Goal: Task Accomplishment & Management: Complete application form

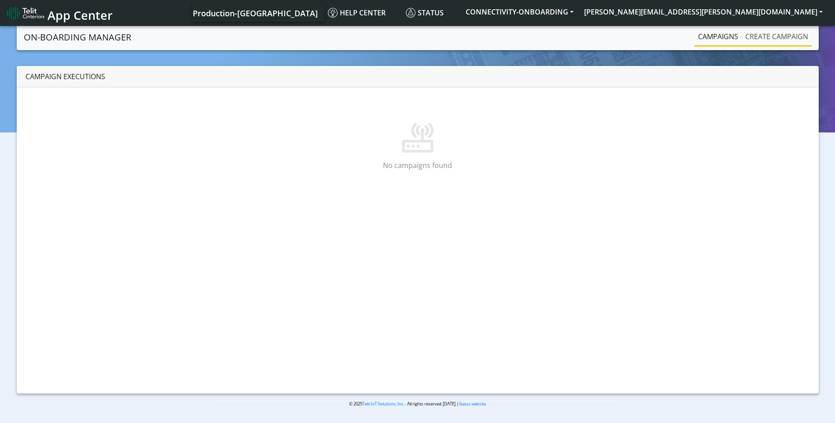
click at [774, 39] on link "Create campaign" at bounding box center [776, 37] width 70 height 18
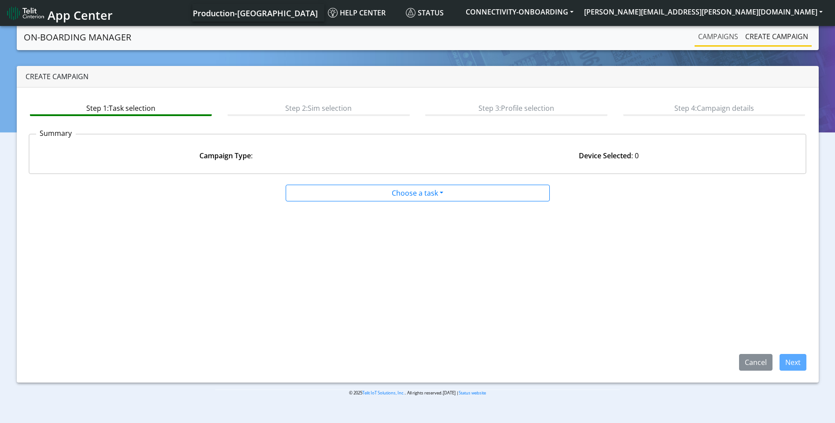
click at [728, 36] on link "Campaigns" at bounding box center [717, 37] width 47 height 18
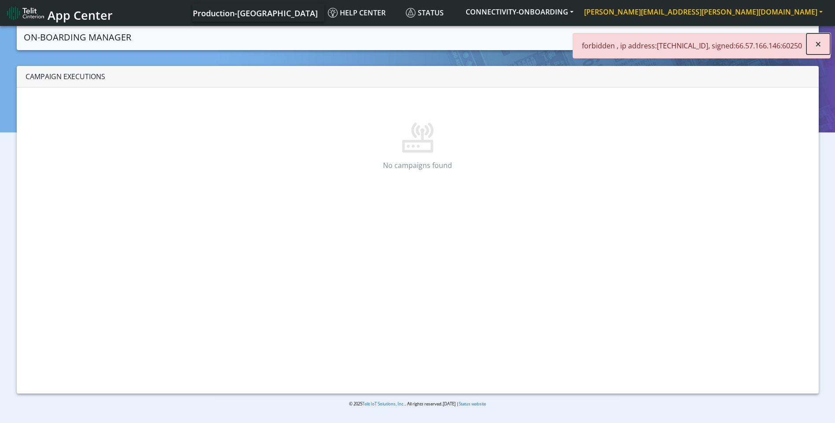
drag, startPoint x: 823, startPoint y: 44, endPoint x: 777, endPoint y: 14, distance: 54.1
click at [823, 43] on button "×" at bounding box center [818, 43] width 24 height 21
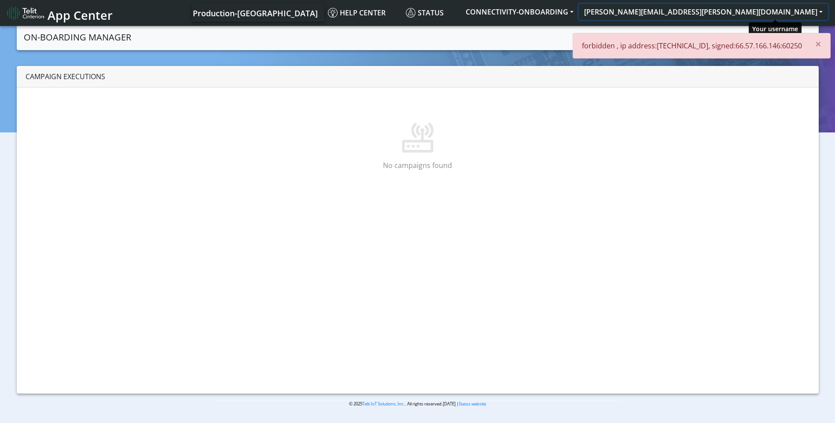
click at [777, 13] on button "[PERSON_NAME][EMAIL_ADDRESS][PERSON_NAME][DOMAIN_NAME]" at bounding box center [703, 12] width 249 height 16
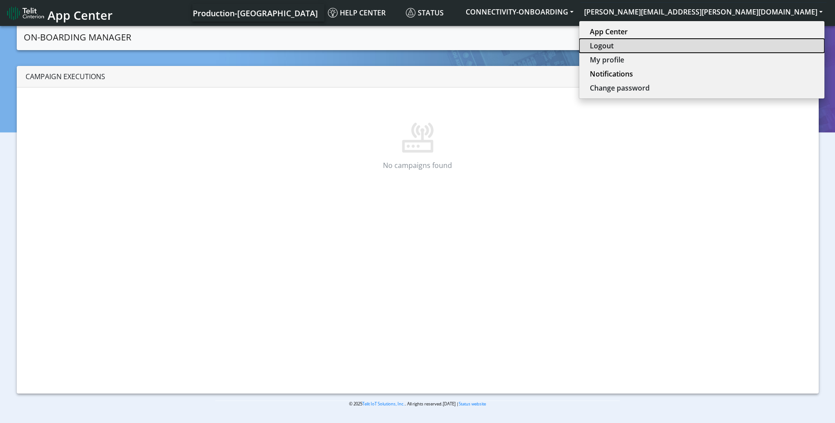
click at [758, 43] on button "Logout" at bounding box center [701, 46] width 245 height 14
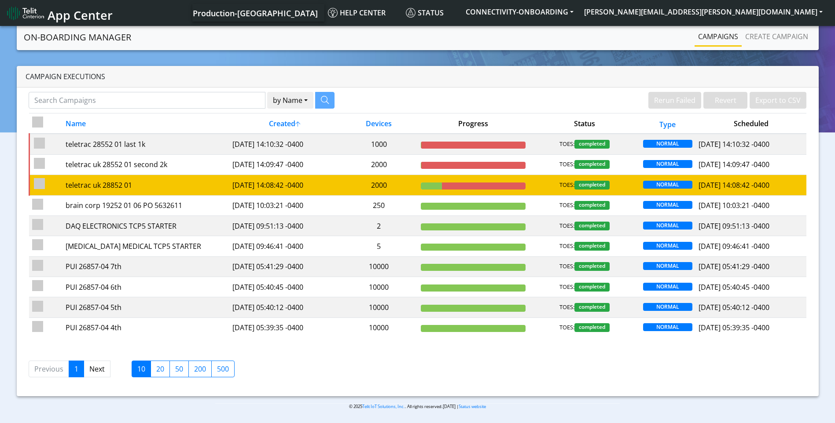
click at [43, 183] on input "checkbox" at bounding box center [39, 183] width 11 height 11
checkbox input "true"
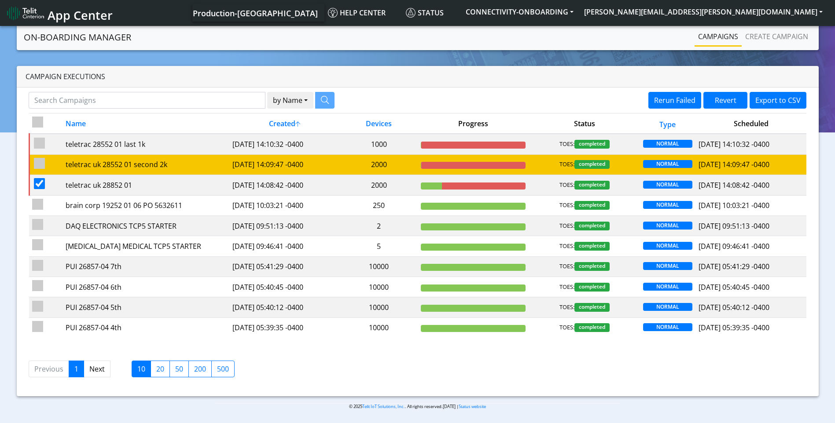
click at [40, 165] on input "checkbox" at bounding box center [39, 163] width 11 height 11
checkbox input "true"
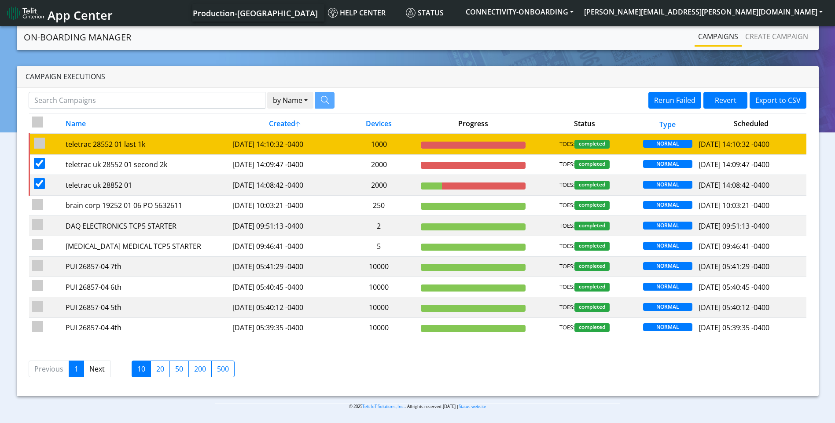
click at [38, 143] on input "checkbox" at bounding box center [39, 143] width 11 height 11
checkbox input "true"
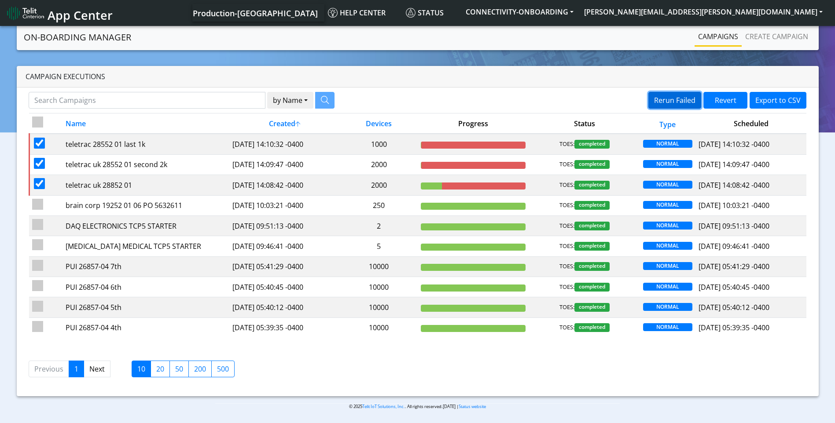
click at [680, 96] on button "Rerun Failed" at bounding box center [674, 100] width 53 height 17
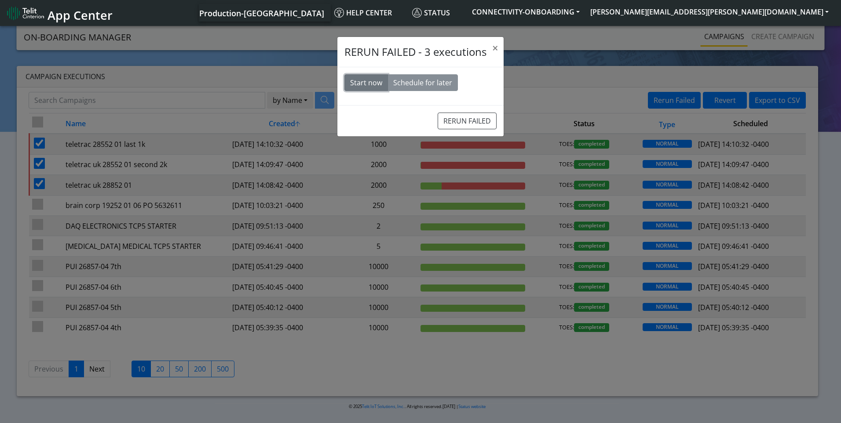
click at [368, 79] on button "Start now" at bounding box center [367, 82] width 44 height 17
click at [484, 119] on button "RERUN FAILED" at bounding box center [467, 121] width 59 height 17
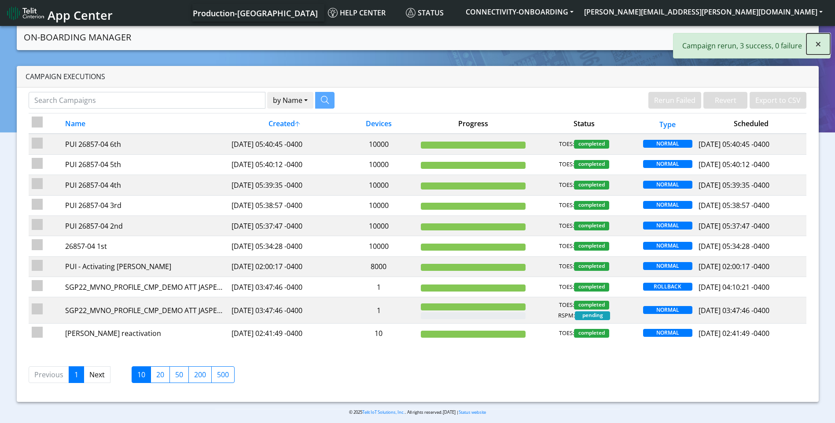
click at [818, 45] on span "×" at bounding box center [818, 44] width 6 height 15
drag, startPoint x: 767, startPoint y: 40, endPoint x: 766, endPoint y: 51, distance: 11.1
click at [768, 40] on link "Create campaign" at bounding box center [776, 37] width 70 height 18
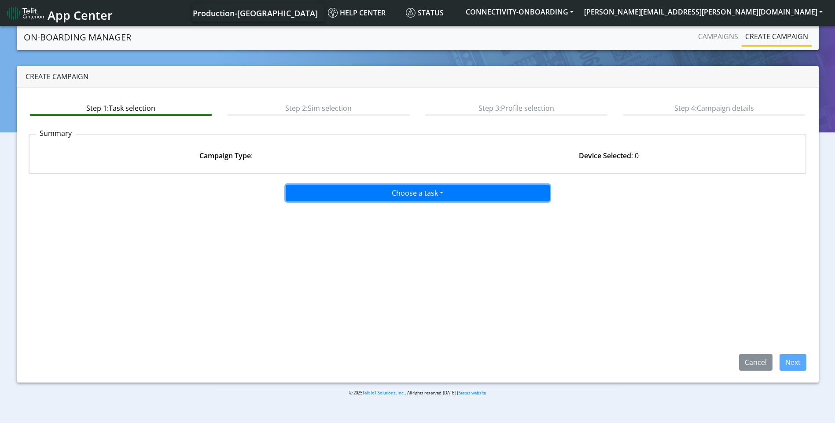
click at [414, 191] on button "Choose a task" at bounding box center [418, 193] width 264 height 17
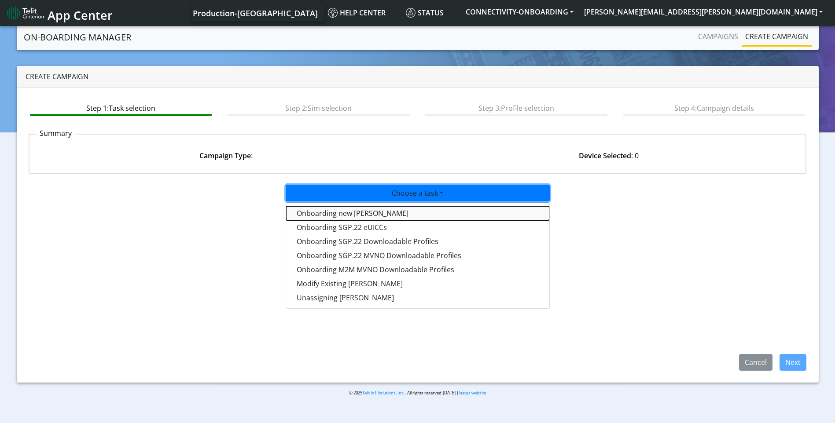
click at [374, 216] on tasktoes-dropdown "Onboarding new SIMs" at bounding box center [417, 213] width 263 height 14
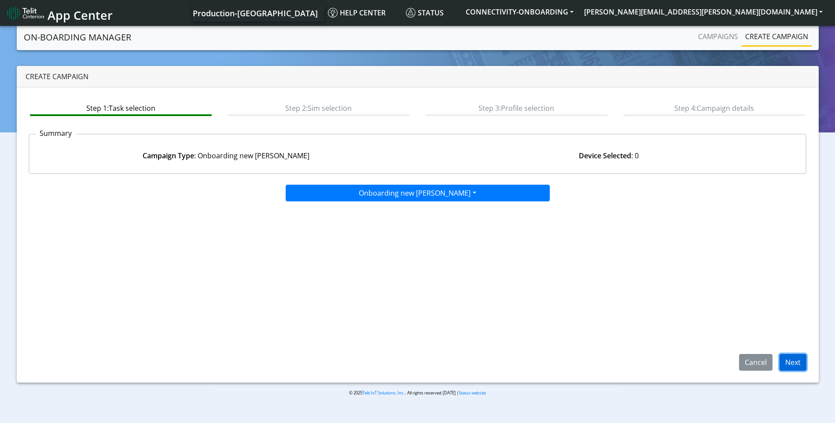
click at [787, 361] on button "Next" at bounding box center [792, 362] width 27 height 17
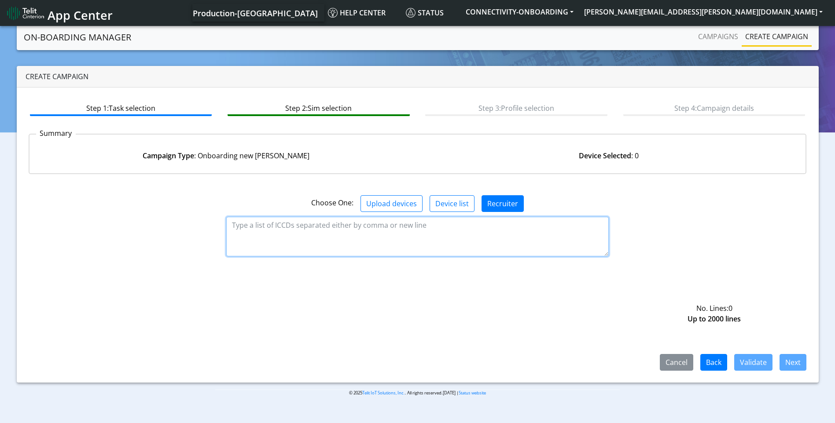
click at [322, 235] on textarea at bounding box center [417, 237] width 382 height 40
paste textarea "89358151000032378237 89358151000032378245 89358151000032378252 8935815100003237…"
type textarea "89358151000032378237 89358151000032378245 89358151000032378252 8935815100003237…"
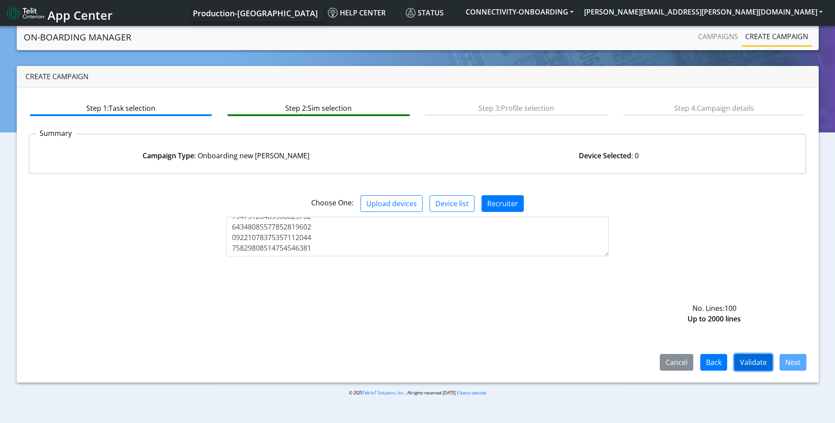
click at [744, 364] on button "Validate" at bounding box center [753, 362] width 38 height 17
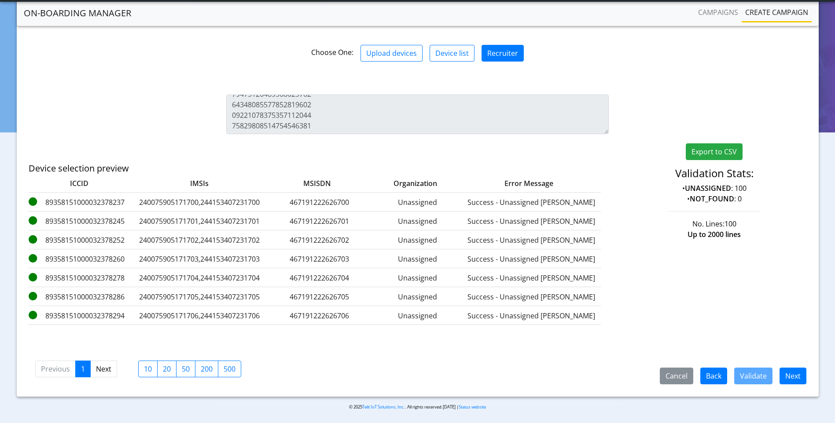
scroll to position [127, 0]
click at [794, 374] on button "Next" at bounding box center [792, 375] width 27 height 17
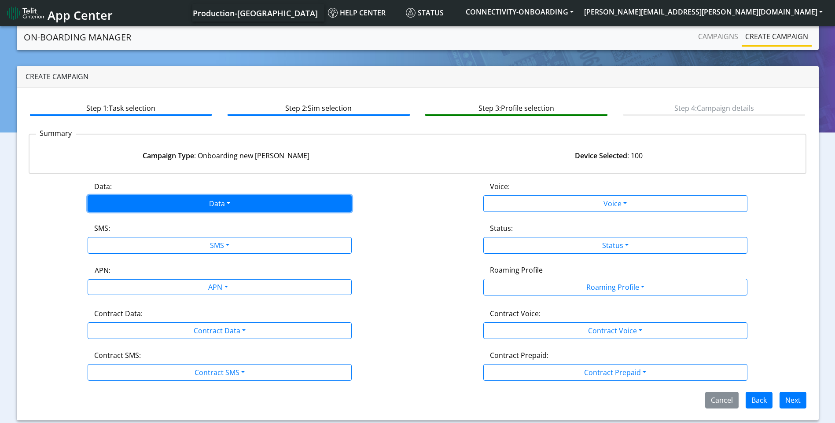
click at [204, 205] on button "Data" at bounding box center [220, 203] width 264 height 17
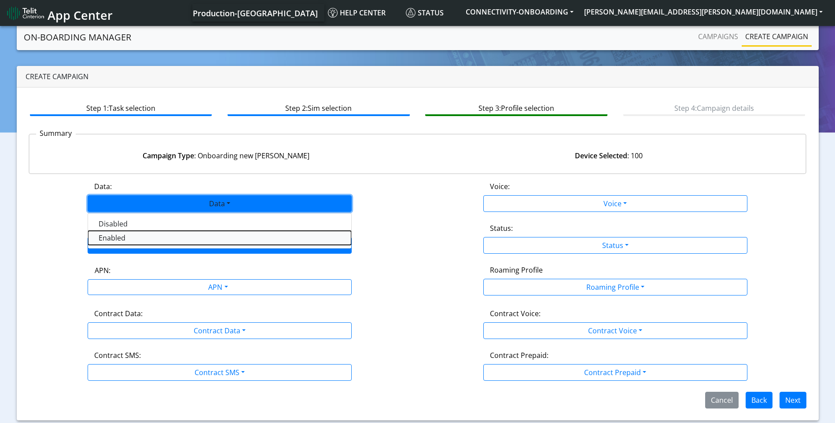
drag, startPoint x: 156, startPoint y: 238, endPoint x: 240, endPoint y: 237, distance: 83.6
click at [158, 238] on button "Enabled" at bounding box center [219, 238] width 263 height 14
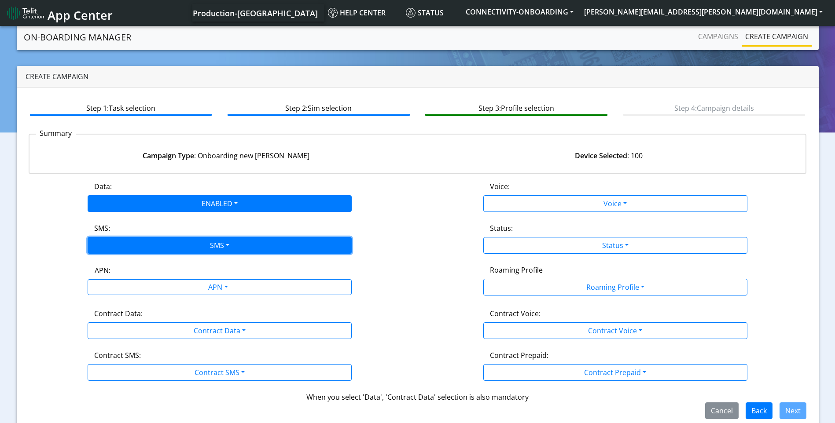
click at [240, 237] on button "SMS" at bounding box center [220, 245] width 264 height 17
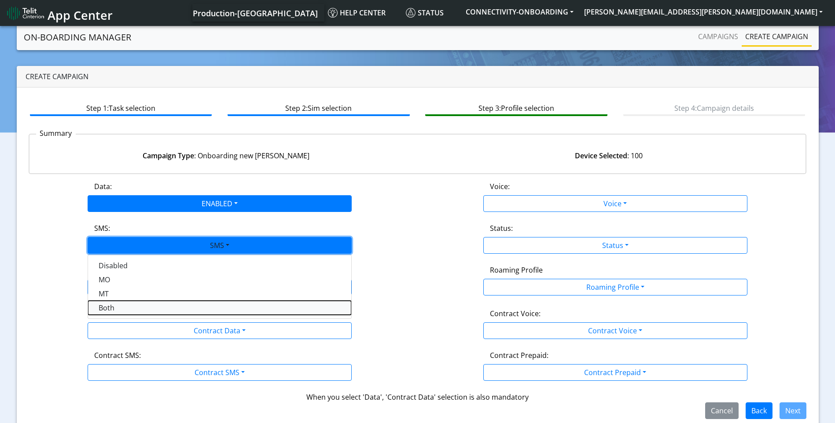
drag, startPoint x: 135, startPoint y: 306, endPoint x: 144, endPoint y: 304, distance: 9.0
click at [137, 305] on button "Both" at bounding box center [219, 308] width 263 height 14
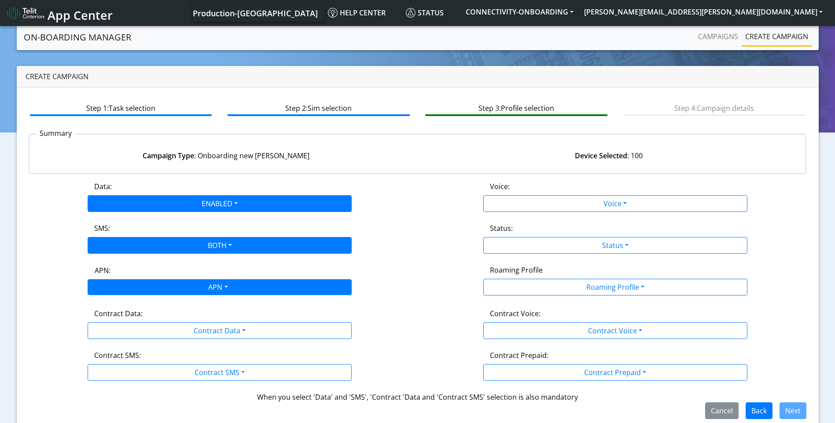
click at [208, 292] on div "APN" at bounding box center [217, 288] width 279 height 17
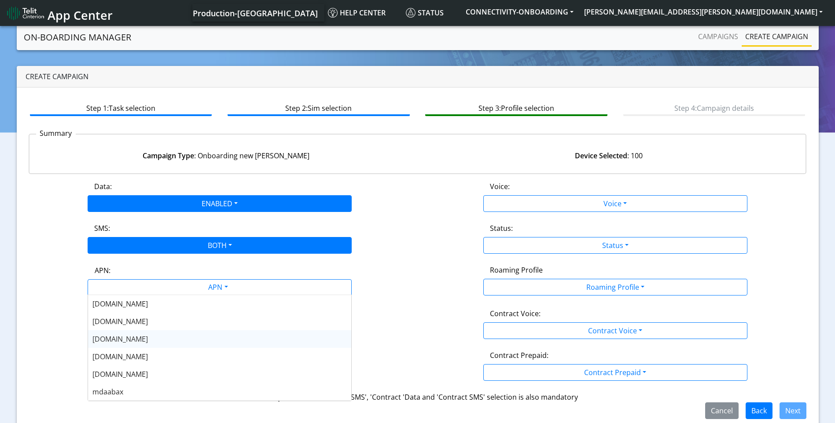
scroll to position [176, 0]
drag, startPoint x: 144, startPoint y: 358, endPoint x: 173, endPoint y: 346, distance: 30.8
click at [144, 357] on div "nxtesim1.net" at bounding box center [219, 357] width 263 height 18
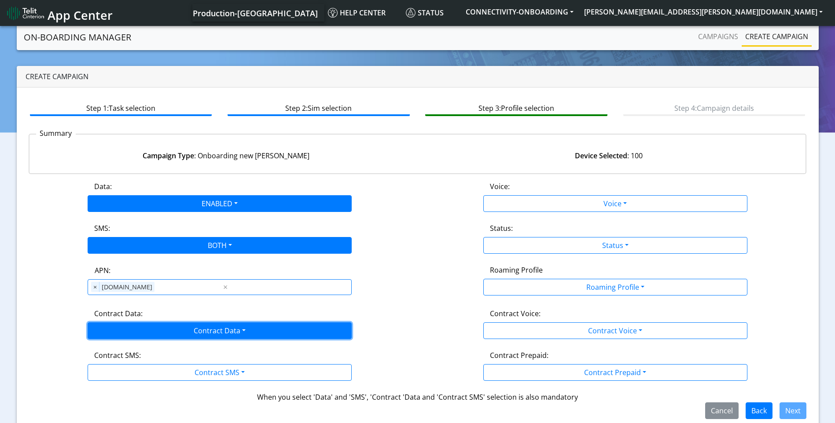
click at [216, 327] on button "Contract Data" at bounding box center [220, 331] width 264 height 17
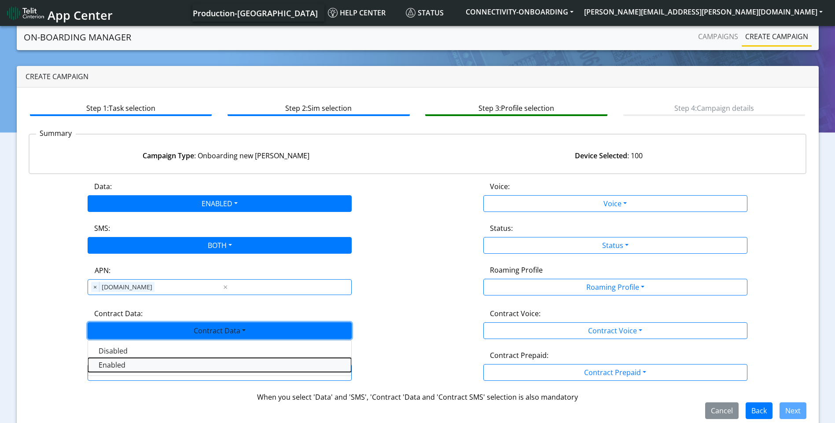
click at [154, 367] on Dataenabled-dropdown "Enabled" at bounding box center [219, 365] width 263 height 14
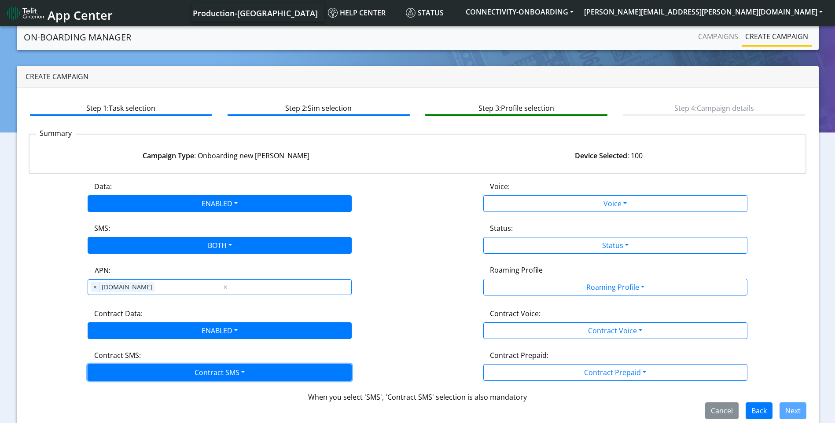
click at [214, 370] on button "Contract SMS" at bounding box center [220, 372] width 264 height 17
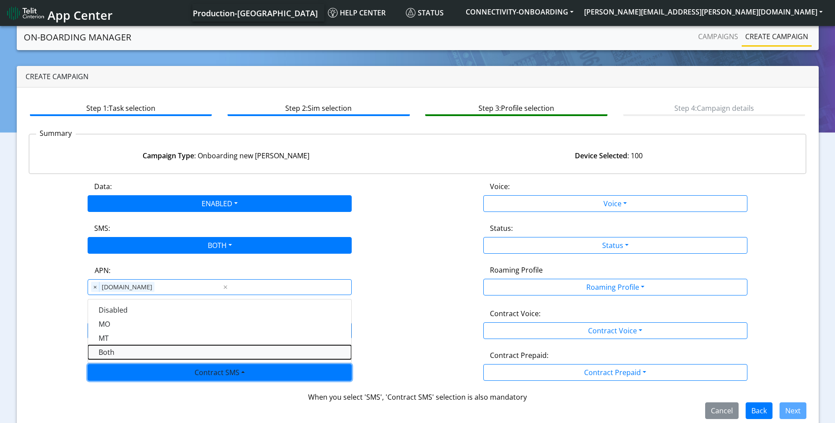
click at [116, 355] on SMSboth-dropdown "Both" at bounding box center [219, 352] width 263 height 14
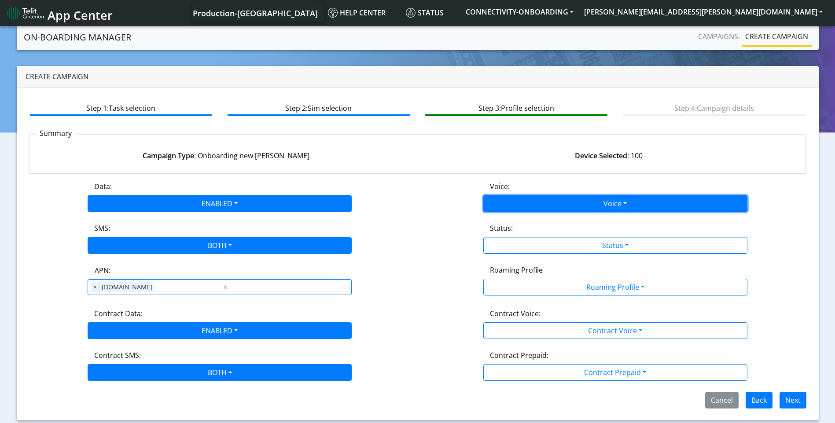
click at [588, 205] on button "Voice" at bounding box center [615, 203] width 264 height 17
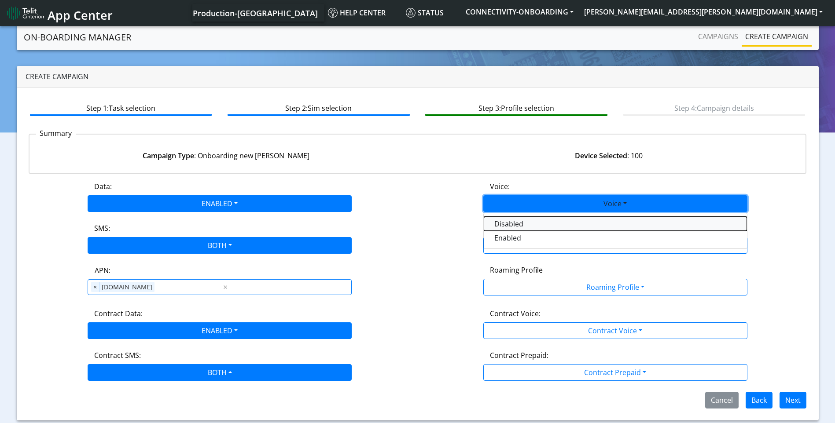
drag, startPoint x: 550, startPoint y: 223, endPoint x: 607, endPoint y: 236, distance: 59.2
click at [550, 222] on button "Disabled" at bounding box center [615, 224] width 263 height 14
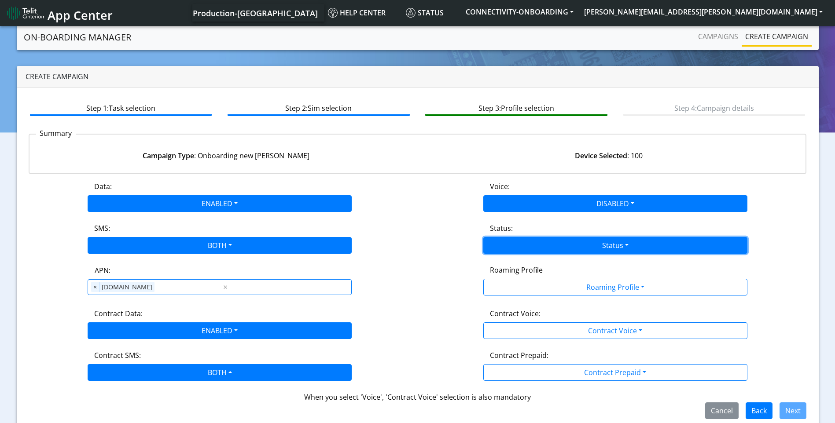
click at [615, 243] on button "Status" at bounding box center [615, 245] width 264 height 17
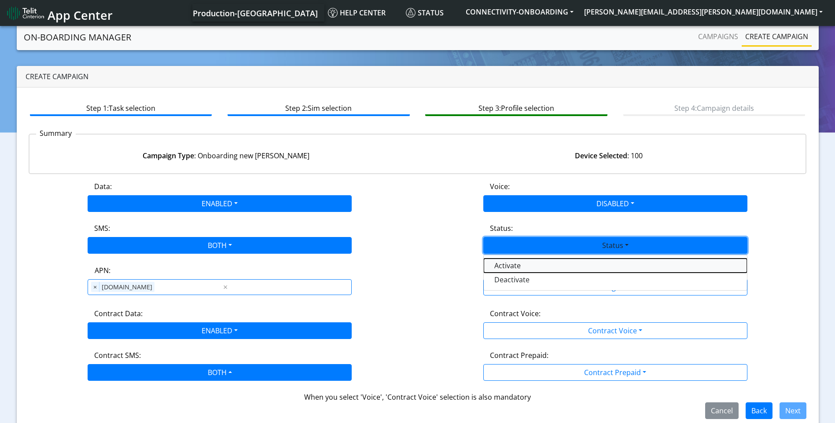
drag, startPoint x: 548, startPoint y: 264, endPoint x: 586, endPoint y: 271, distance: 38.5
click at [548, 264] on button "Activate" at bounding box center [615, 266] width 263 height 14
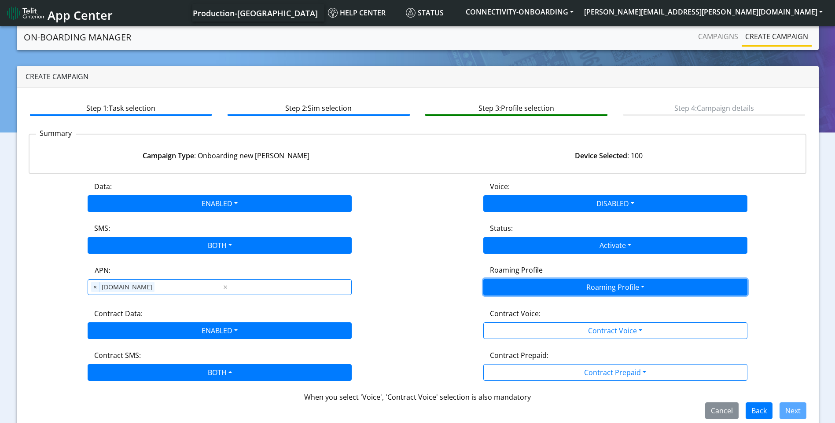
drag, startPoint x: 600, startPoint y: 284, endPoint x: 590, endPoint y: 294, distance: 14.3
click at [601, 284] on button "Roaming Profile" at bounding box center [615, 287] width 264 height 17
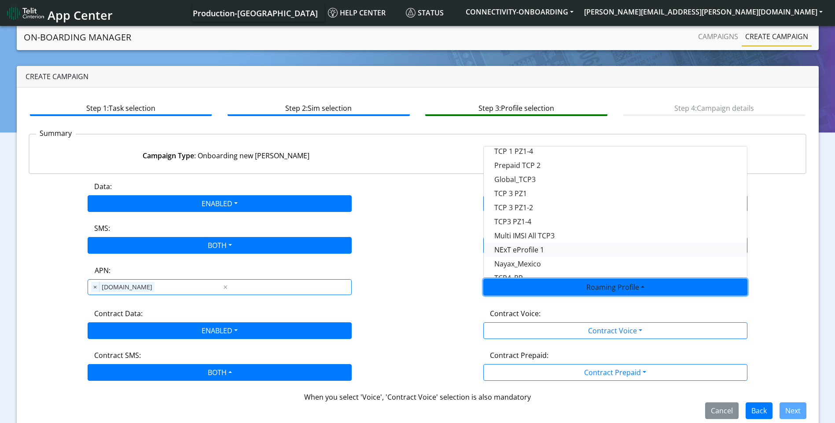
scroll to position [247, 0]
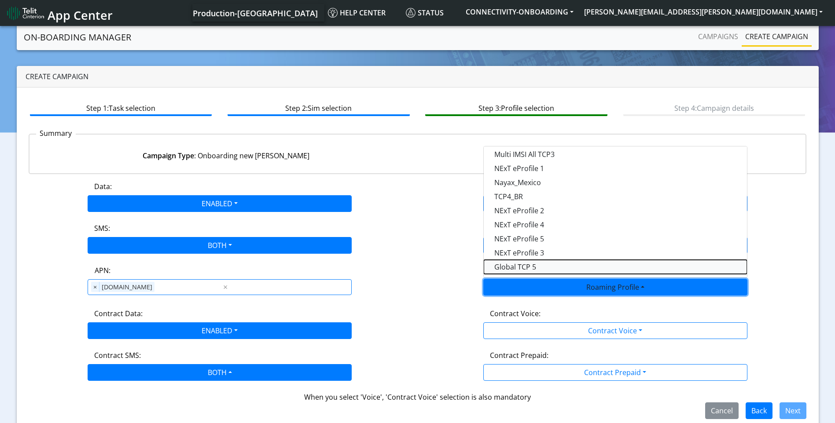
click at [535, 266] on Profile-dropdown "Global TCP 5" at bounding box center [615, 267] width 263 height 14
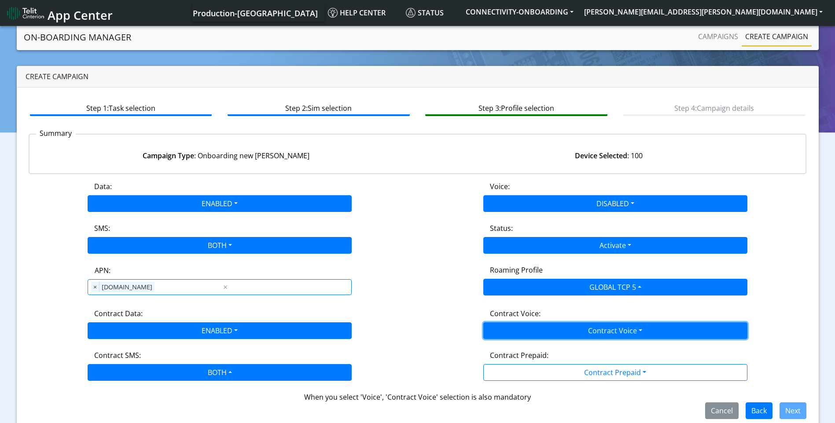
click at [576, 330] on button "Contract Voice" at bounding box center [615, 331] width 264 height 17
click at [517, 344] on div "Disabled Enabled" at bounding box center [615, 358] width 264 height 36
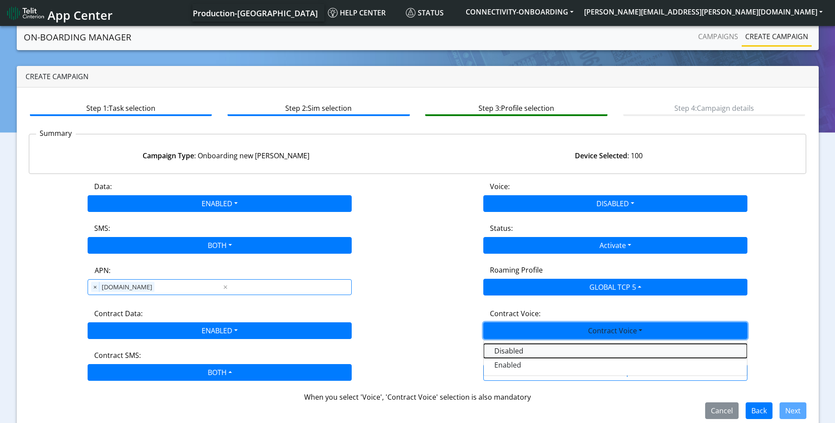
click at [539, 352] on Voicedisabled-dropdown "Disabled" at bounding box center [615, 351] width 263 height 14
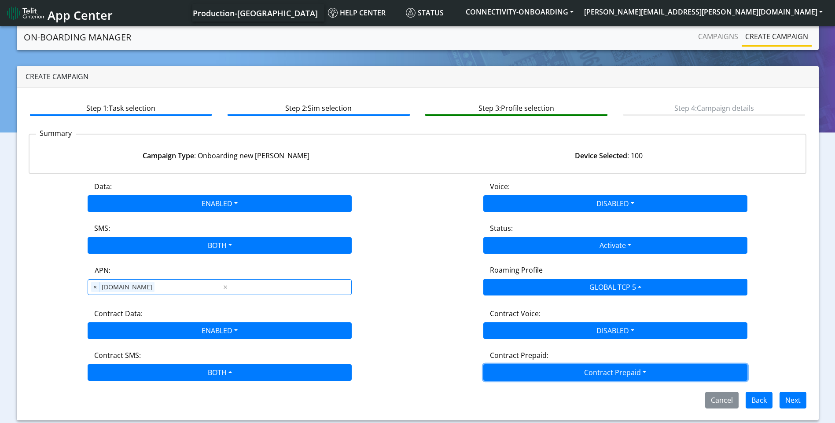
click at [573, 368] on button "Contract Prepaid" at bounding box center [615, 372] width 264 height 17
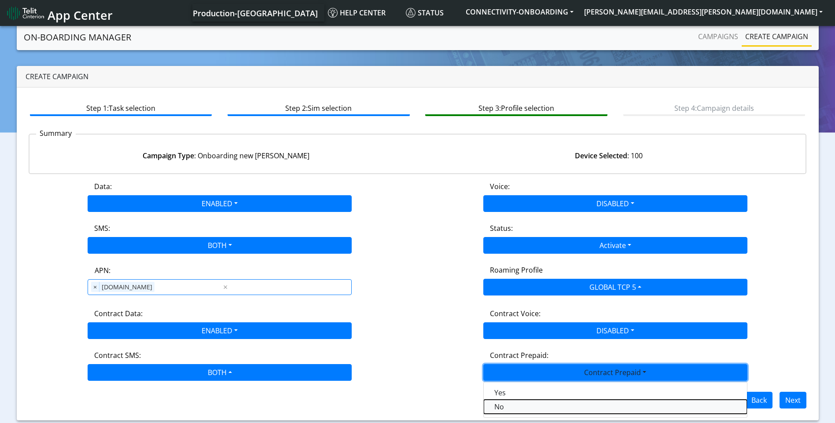
click at [517, 400] on Prepaidnotprepaid-dropdown "No" at bounding box center [615, 407] width 263 height 14
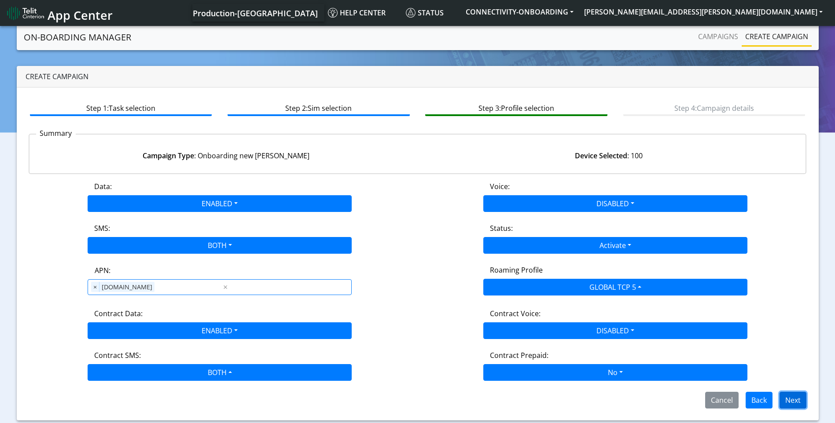
click at [793, 399] on button "Next" at bounding box center [792, 400] width 27 height 17
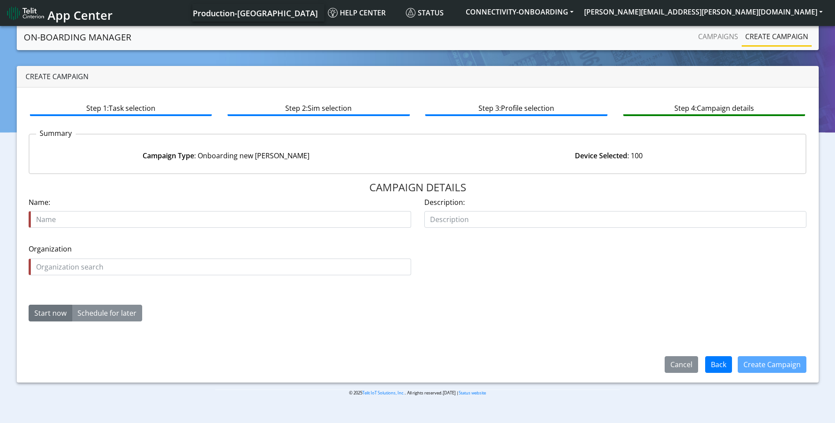
click at [178, 222] on input "text" at bounding box center [220, 219] width 382 height 17
type input "WAITES 27215 03"
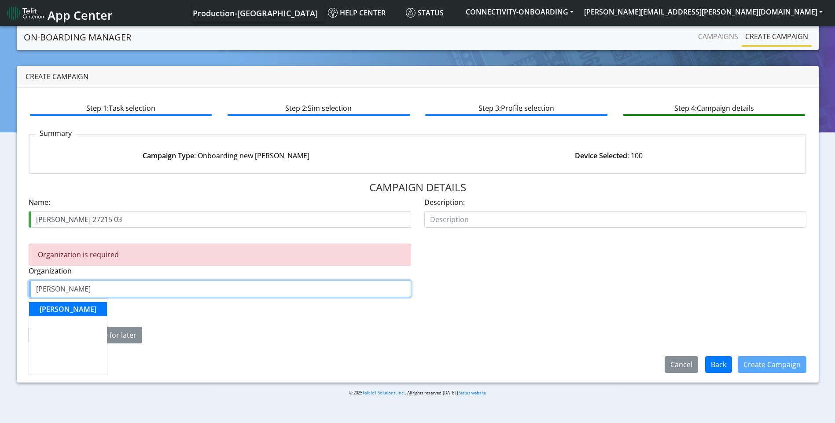
click at [72, 304] on button "WAITES" at bounding box center [68, 309] width 78 height 14
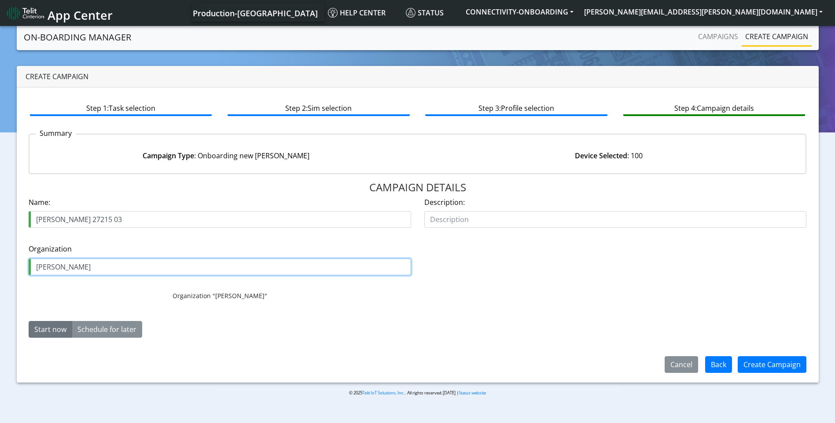
type input "WAITES"
click at [45, 330] on button "Start now" at bounding box center [51, 329] width 44 height 17
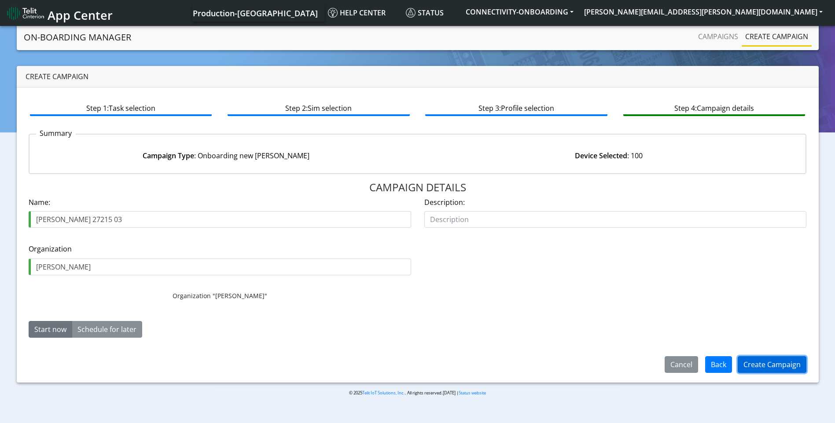
click at [784, 363] on button "Create Campaign" at bounding box center [771, 364] width 69 height 17
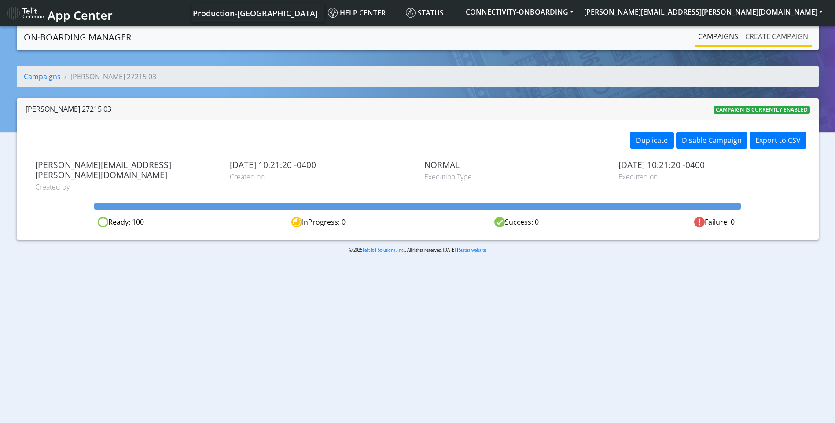
click at [779, 42] on link "Create campaign" at bounding box center [776, 37] width 70 height 18
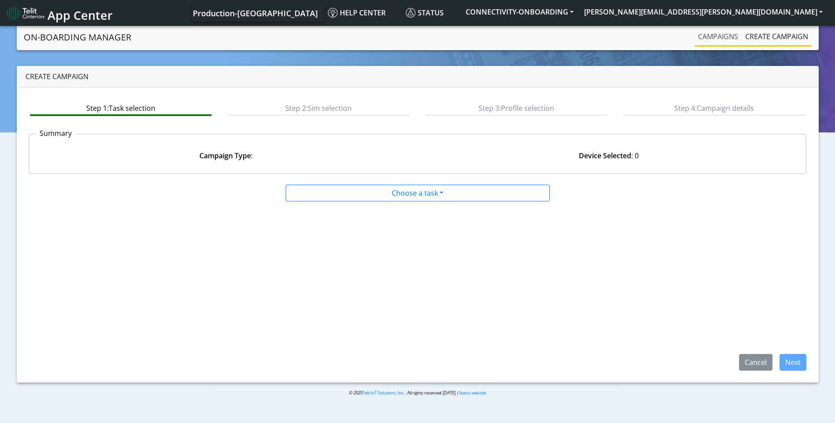
click at [714, 31] on link "Campaigns" at bounding box center [717, 37] width 47 height 18
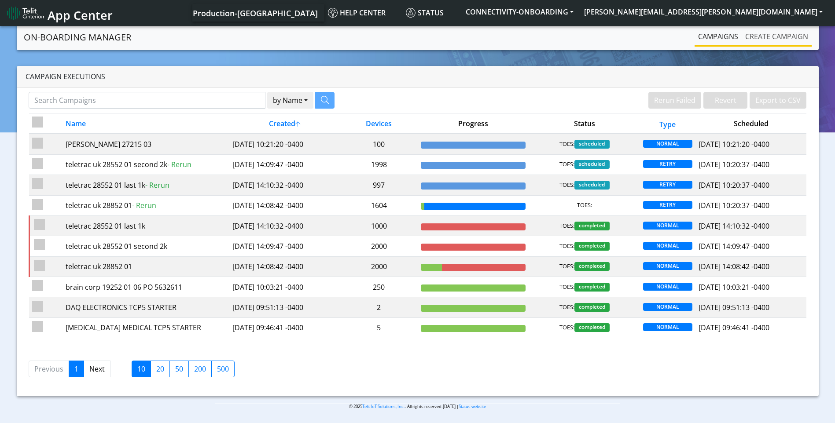
click at [791, 37] on link "Create campaign" at bounding box center [776, 37] width 70 height 18
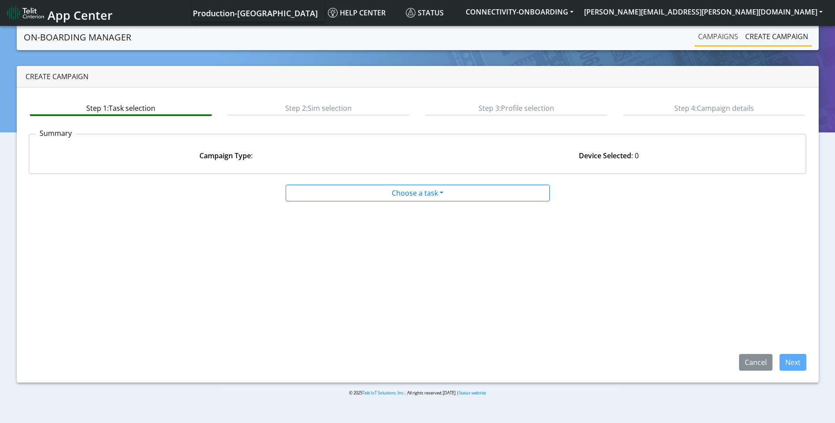
click at [722, 34] on link "Campaigns" at bounding box center [717, 37] width 47 height 18
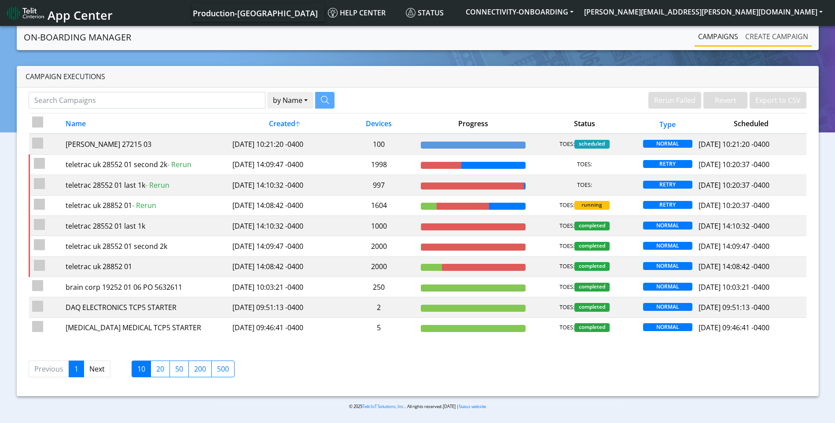
click at [776, 38] on link "Create campaign" at bounding box center [776, 37] width 70 height 18
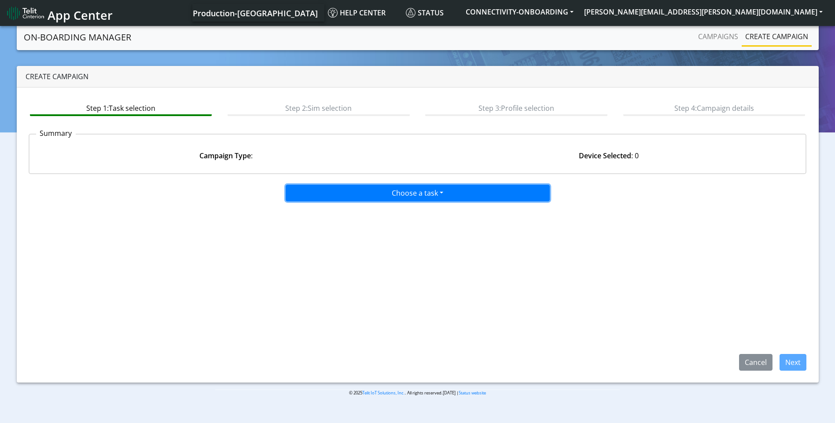
click at [420, 198] on button "Choose a task" at bounding box center [418, 193] width 264 height 17
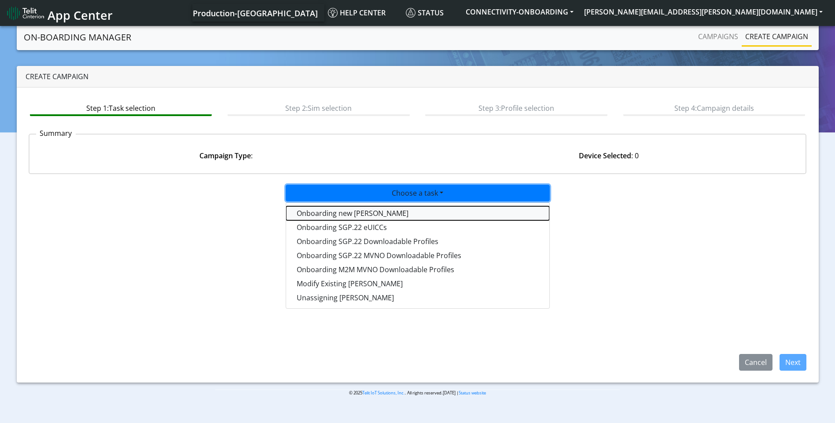
click at [360, 213] on tasktoes-dropdown "Onboarding new SIMs" at bounding box center [417, 213] width 263 height 14
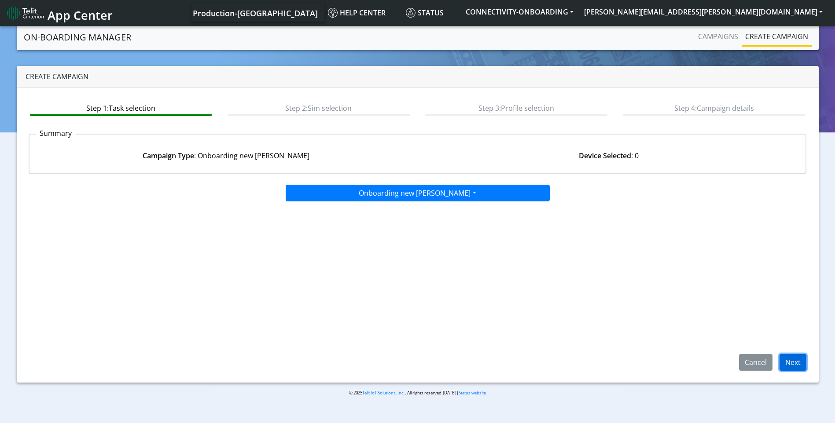
click at [798, 360] on button "Next" at bounding box center [792, 362] width 27 height 17
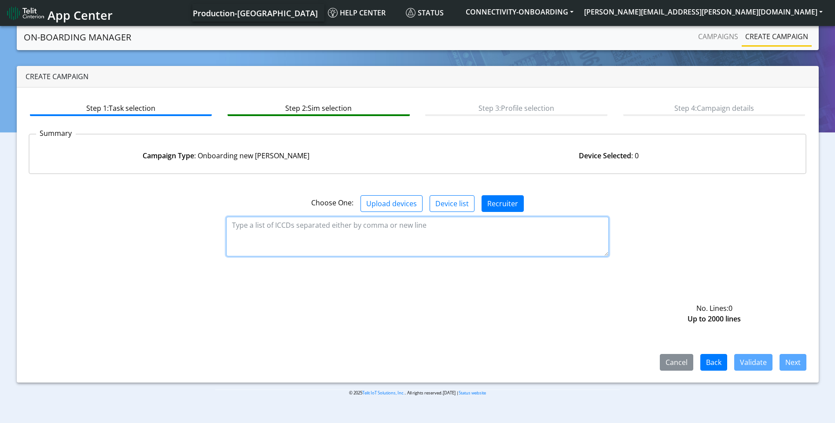
click at [326, 239] on textarea at bounding box center [417, 237] width 382 height 40
paste textarea "89358151000033652234 89358151000033652242 89358151000033652259 8935815100003365…"
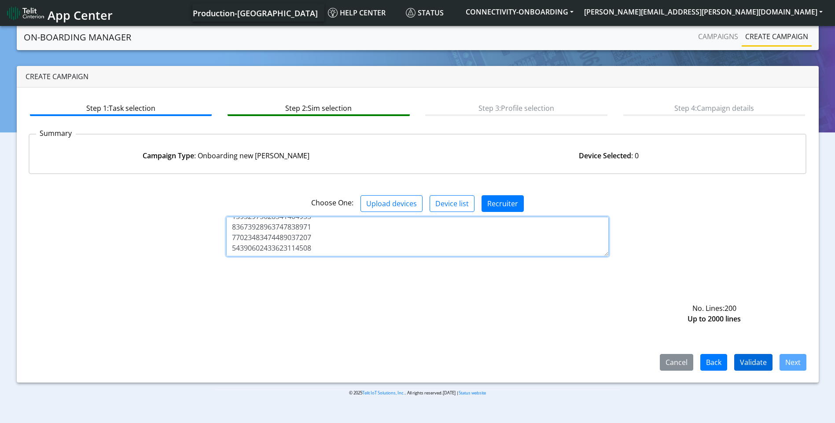
type textarea "89358151000033652234 89358151000033652242 89358151000033652259 8935815100003365…"
click at [751, 363] on button "Validate" at bounding box center [753, 362] width 38 height 17
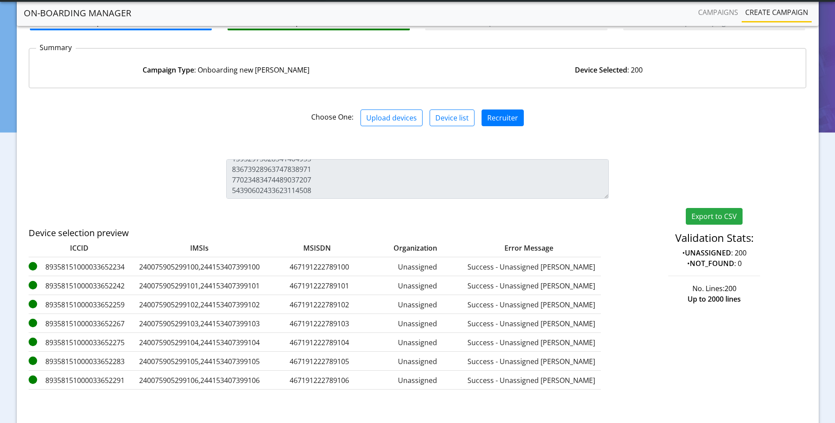
scroll to position [127, 0]
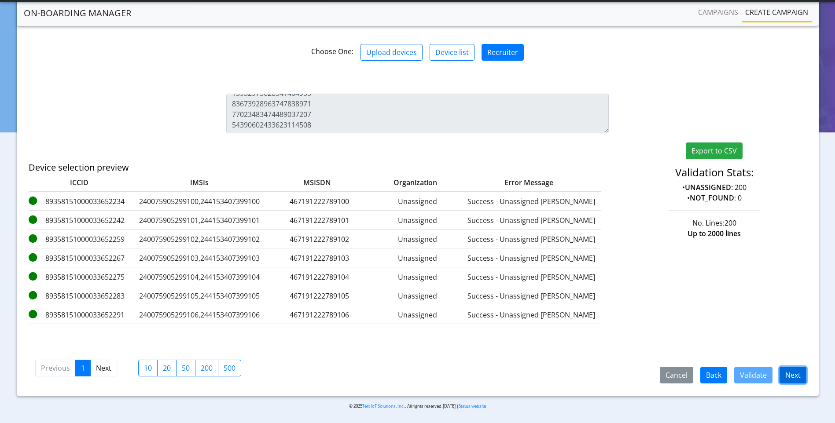
click at [790, 374] on button "Next" at bounding box center [792, 375] width 27 height 17
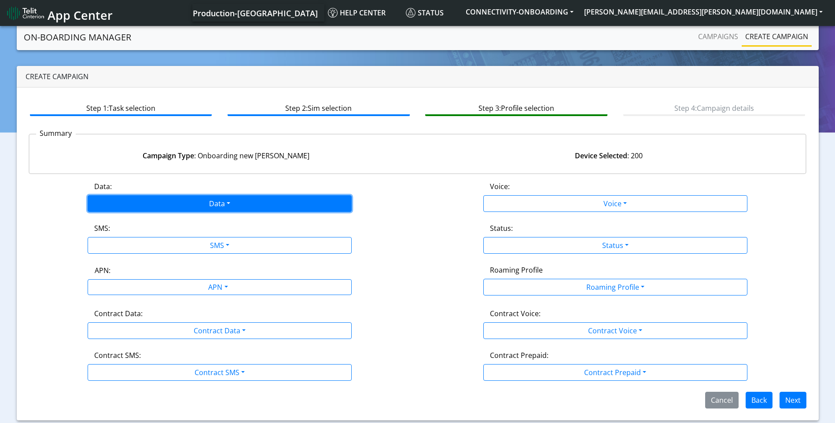
click at [210, 207] on button "Data" at bounding box center [220, 203] width 264 height 17
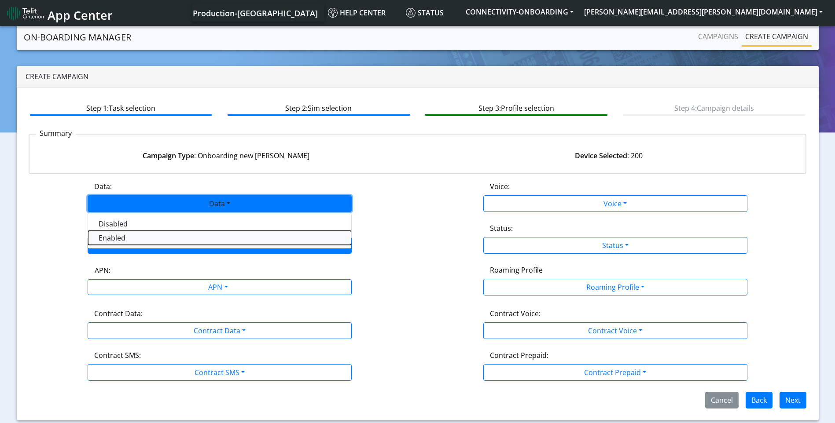
drag, startPoint x: 158, startPoint y: 237, endPoint x: 204, endPoint y: 248, distance: 46.6
click at [161, 238] on button "Enabled" at bounding box center [219, 238] width 263 height 14
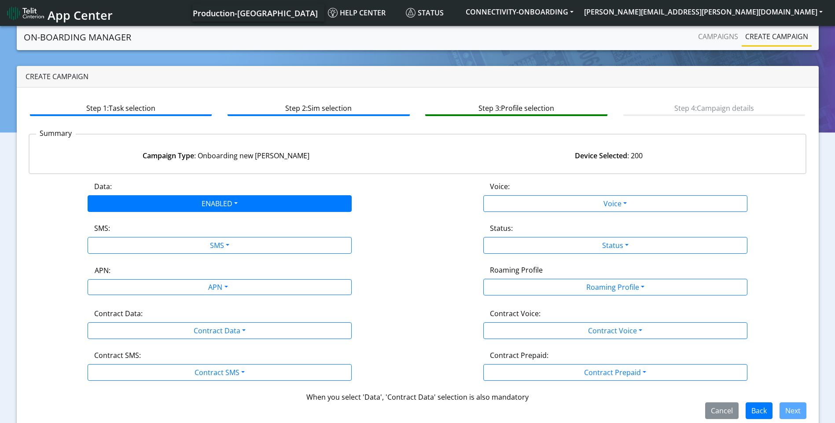
click at [217, 254] on div "Data: ENABLED Disabled Enabled Voice: Voice Disabled Enabled SMS: SMS Disabled …" at bounding box center [418, 300] width 778 height 238
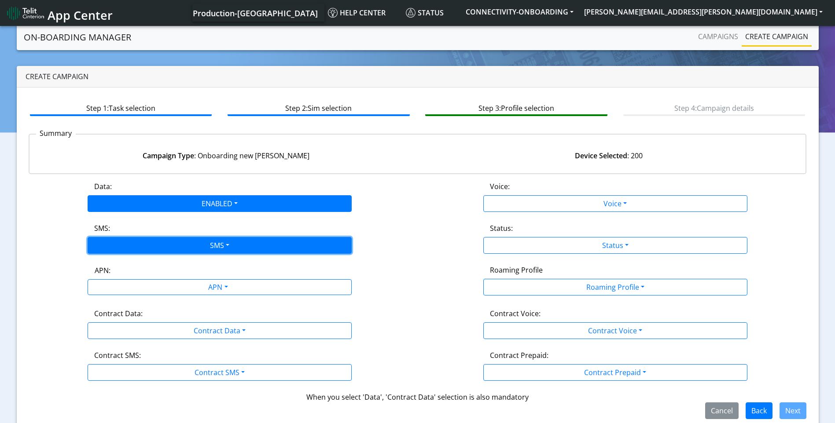
click at [176, 252] on button "SMS" at bounding box center [220, 245] width 264 height 17
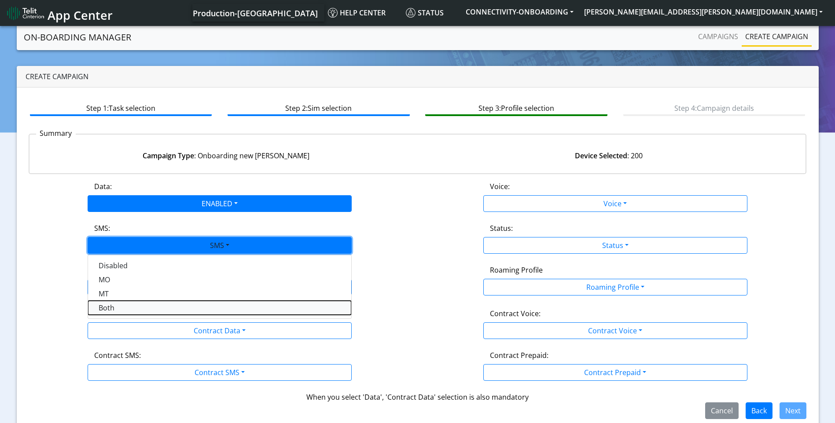
drag, startPoint x: 143, startPoint y: 310, endPoint x: 188, endPoint y: 294, distance: 47.7
click at [145, 310] on button "Both" at bounding box center [219, 308] width 263 height 14
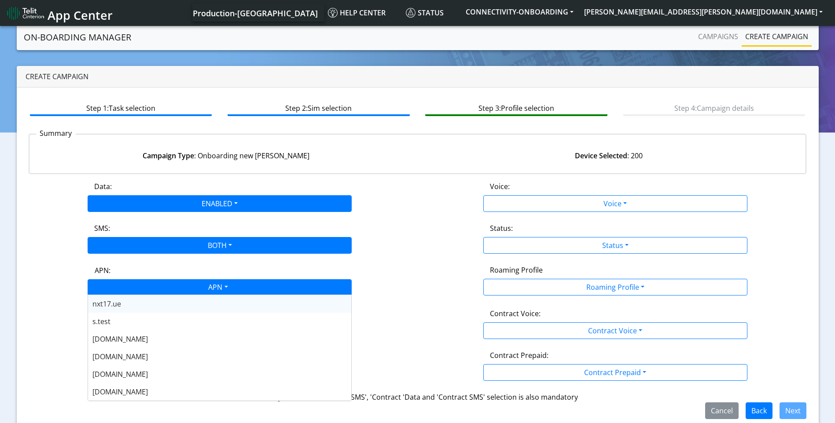
click at [214, 284] on div "APN" at bounding box center [217, 288] width 279 height 17
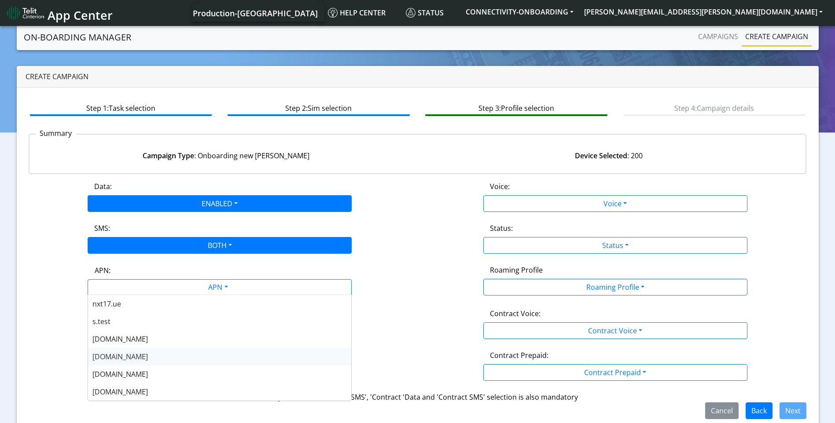
click at [137, 359] on div "nxt20.net" at bounding box center [219, 357] width 263 height 18
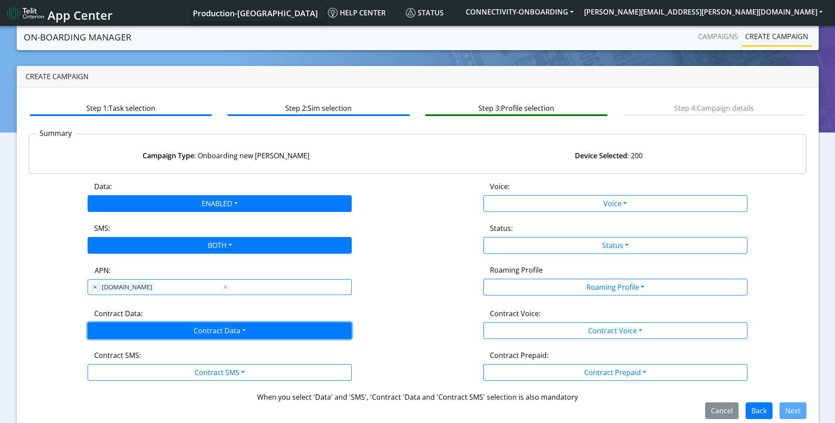
click at [206, 338] on button "Contract Data" at bounding box center [220, 331] width 264 height 17
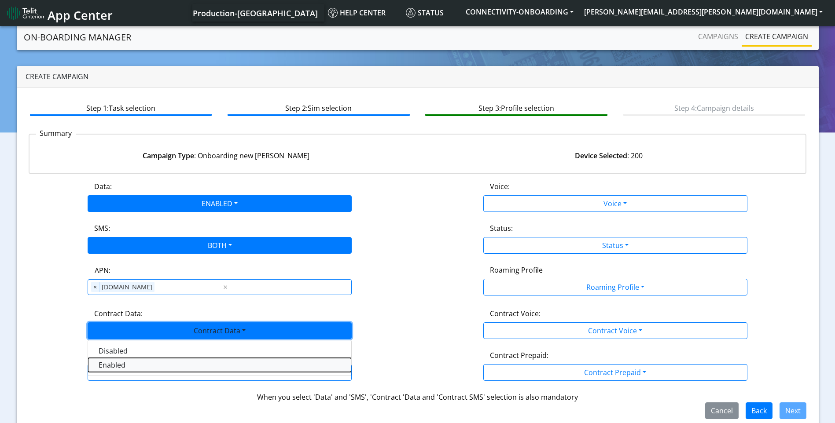
drag, startPoint x: 153, startPoint y: 364, endPoint x: 160, endPoint y: 365, distance: 7.1
click at [153, 364] on Dataenabled-dropdown "Enabled" at bounding box center [219, 365] width 263 height 14
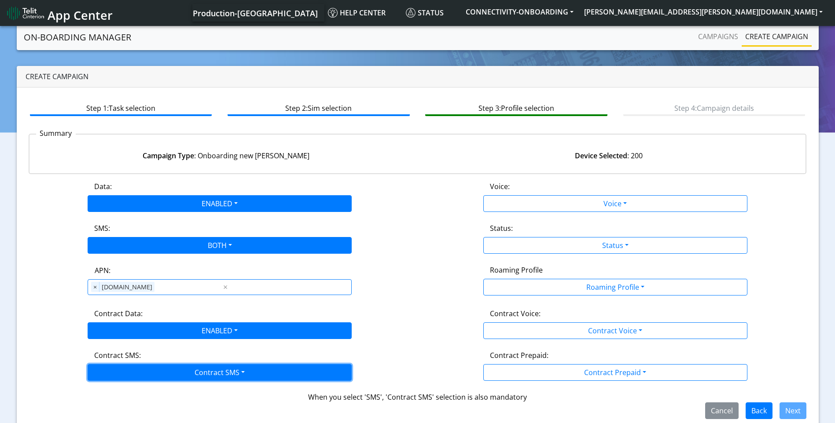
click at [202, 375] on button "Contract SMS" at bounding box center [220, 372] width 264 height 17
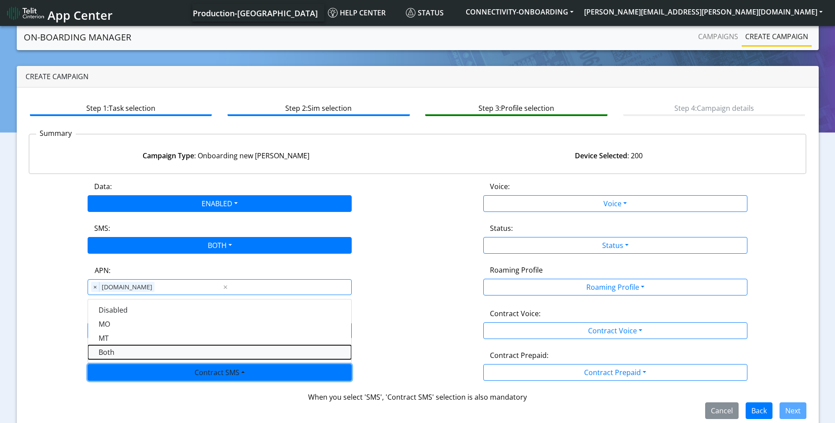
drag, startPoint x: 123, startPoint y: 348, endPoint x: 150, endPoint y: 347, distance: 27.3
click at [124, 348] on SMSboth-dropdown "Both" at bounding box center [219, 352] width 263 height 14
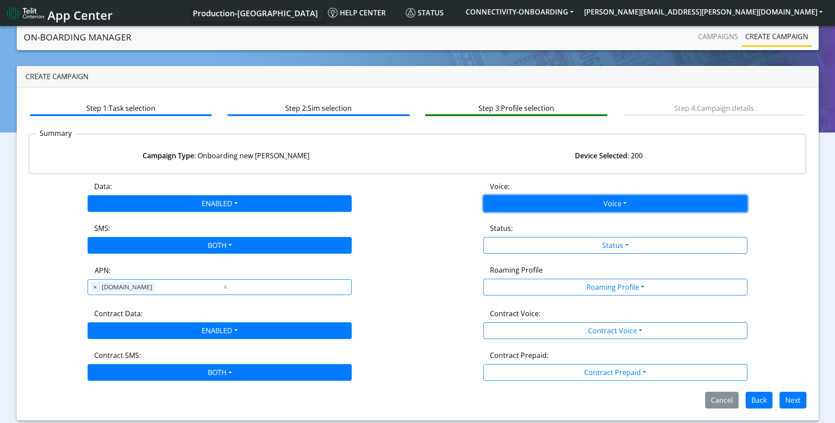
click at [574, 201] on button "Voice" at bounding box center [615, 203] width 264 height 17
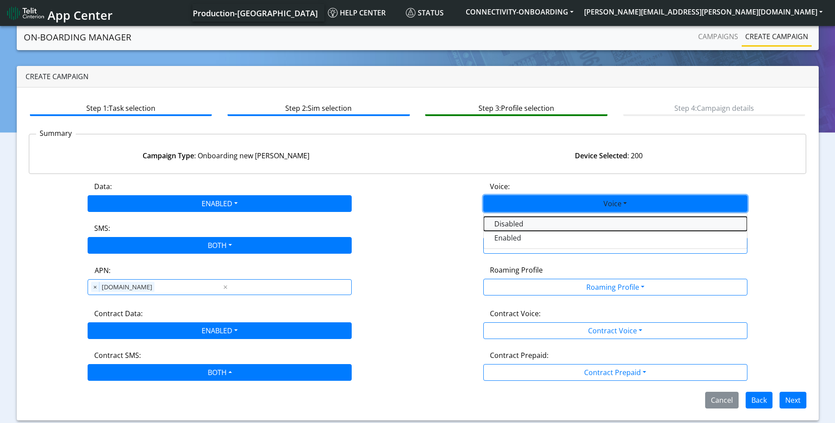
click at [524, 218] on button "Disabled" at bounding box center [615, 224] width 263 height 14
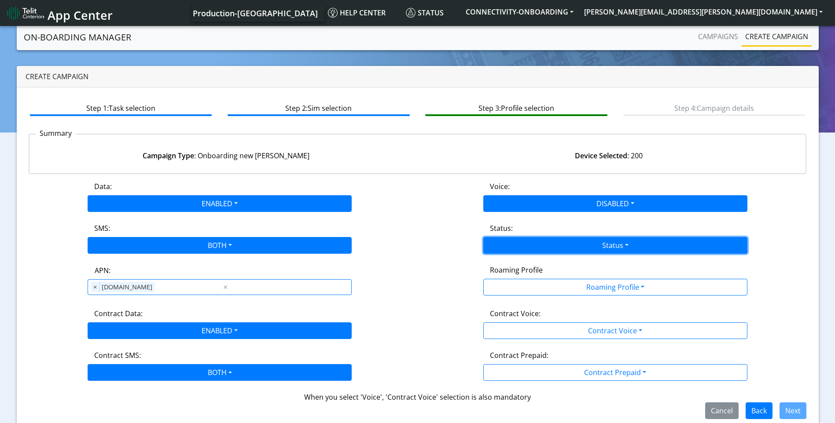
click at [611, 244] on button "Status" at bounding box center [615, 245] width 264 height 17
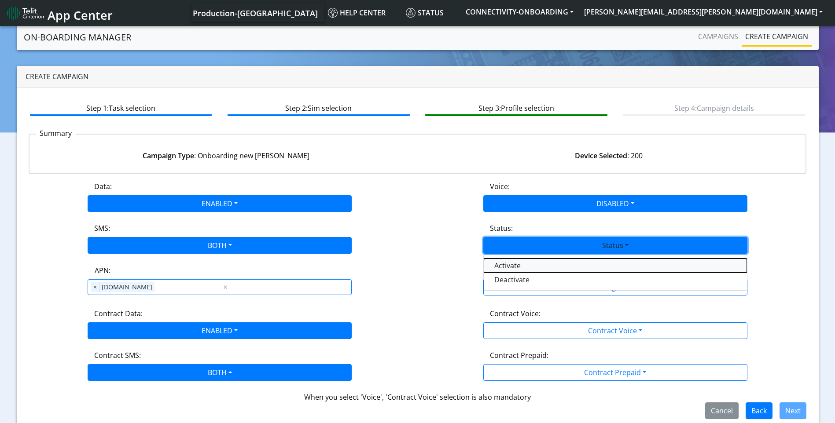
click at [552, 268] on button "Activate" at bounding box center [615, 266] width 263 height 14
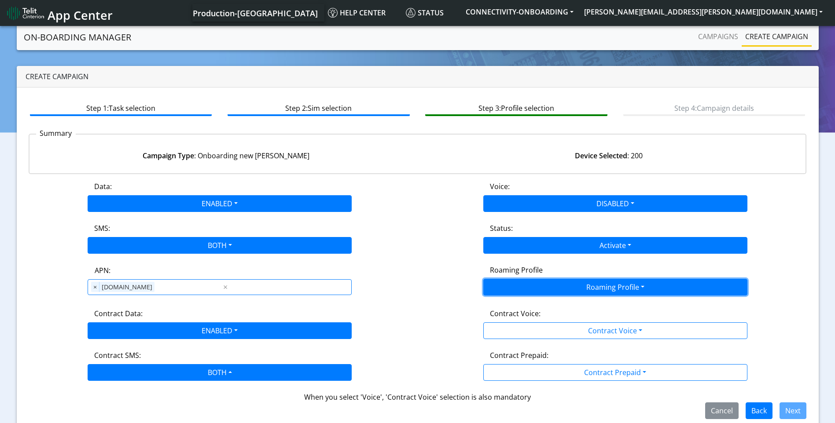
click at [599, 283] on button "Roaming Profile" at bounding box center [615, 287] width 264 height 17
drag, startPoint x: 595, startPoint y: 286, endPoint x: 737, endPoint y: 193, distance: 170.2
click at [596, 286] on button "Roaming Profile" at bounding box center [615, 287] width 264 height 17
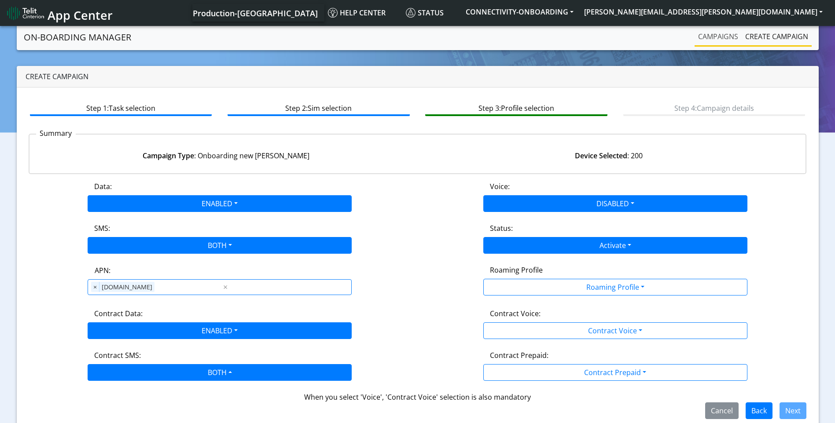
click at [730, 33] on link "Campaigns" at bounding box center [717, 37] width 47 height 18
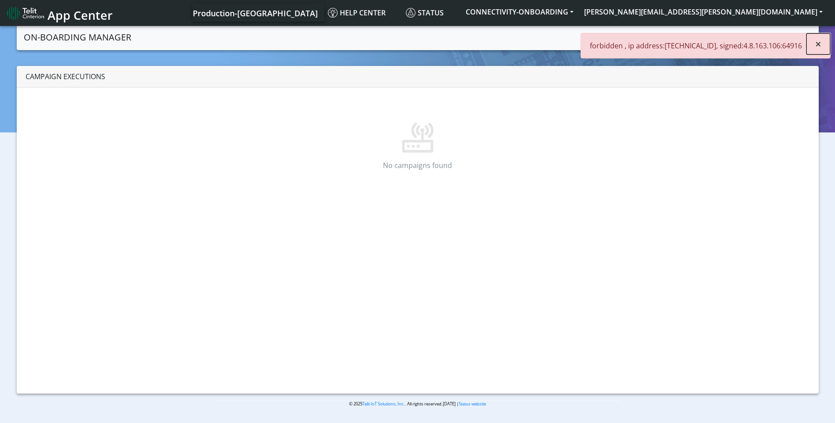
click at [824, 40] on button "×" at bounding box center [818, 43] width 24 height 21
click at [781, 11] on button "[PERSON_NAME][EMAIL_ADDRESS][PERSON_NAME][DOMAIN_NAME]" at bounding box center [703, 12] width 249 height 16
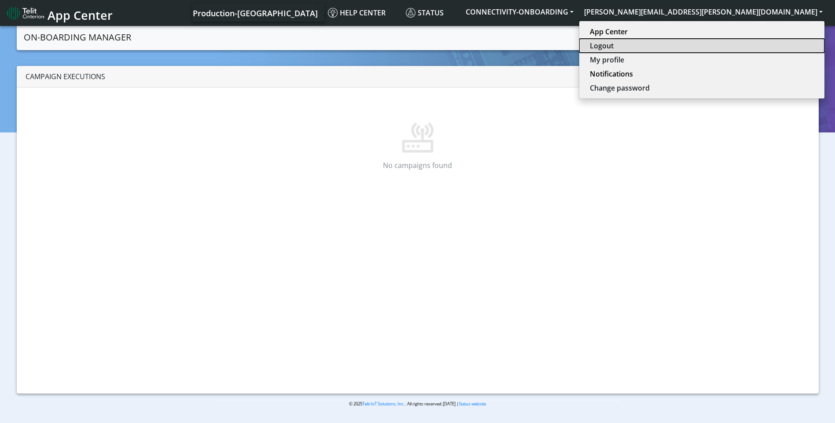
click at [769, 43] on button "Logout" at bounding box center [701, 46] width 245 height 14
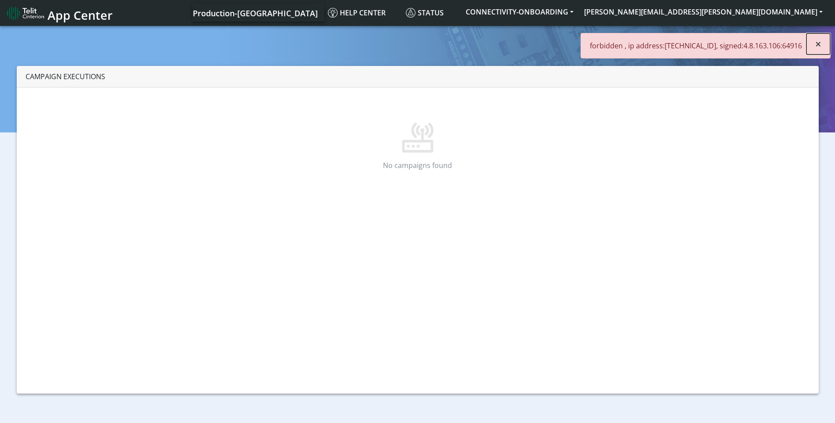
click at [821, 45] on button "×" at bounding box center [818, 43] width 24 height 21
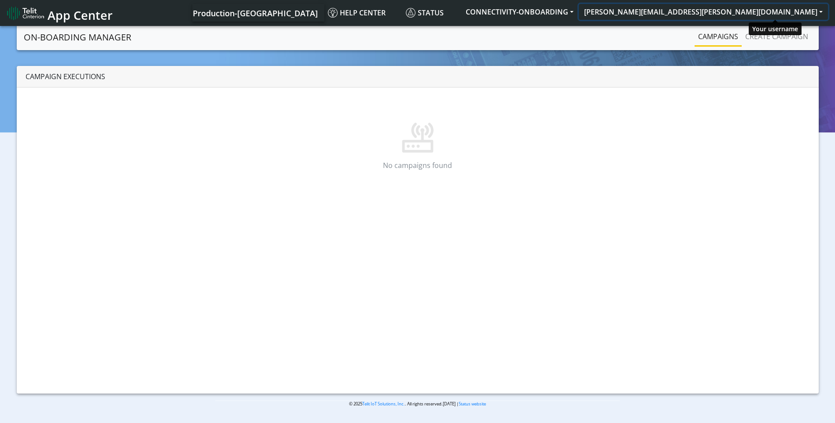
click at [765, 10] on button "[PERSON_NAME][EMAIL_ADDRESS][PERSON_NAME][DOMAIN_NAME]" at bounding box center [703, 12] width 249 height 16
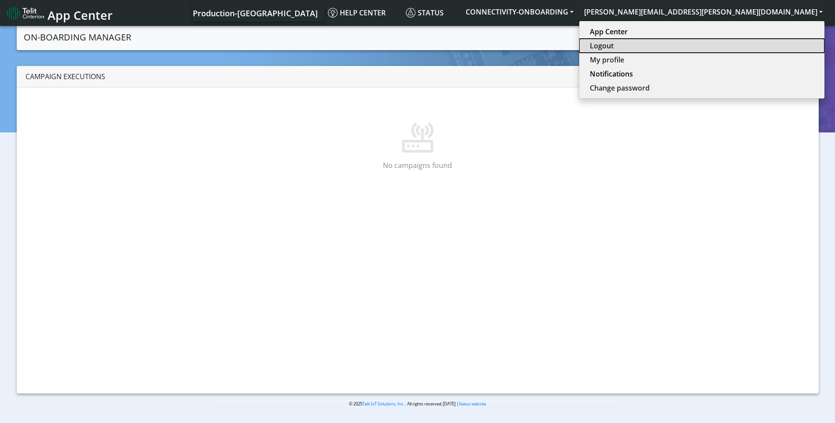
click at [762, 45] on button "Logout" at bounding box center [701, 46] width 245 height 14
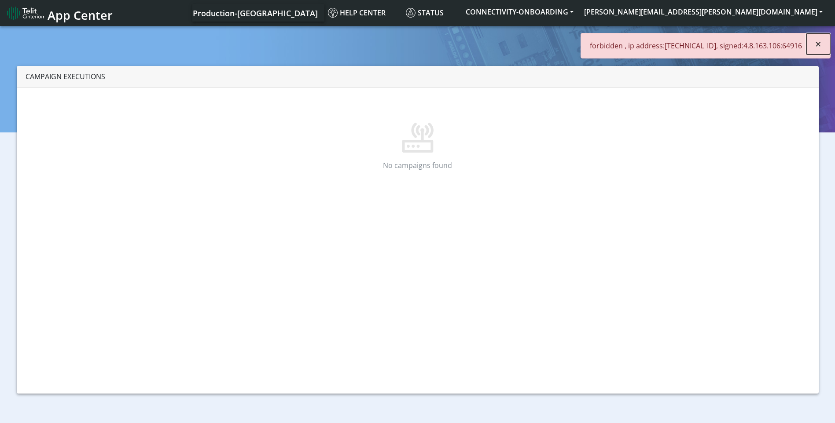
click at [820, 39] on span "×" at bounding box center [818, 44] width 6 height 15
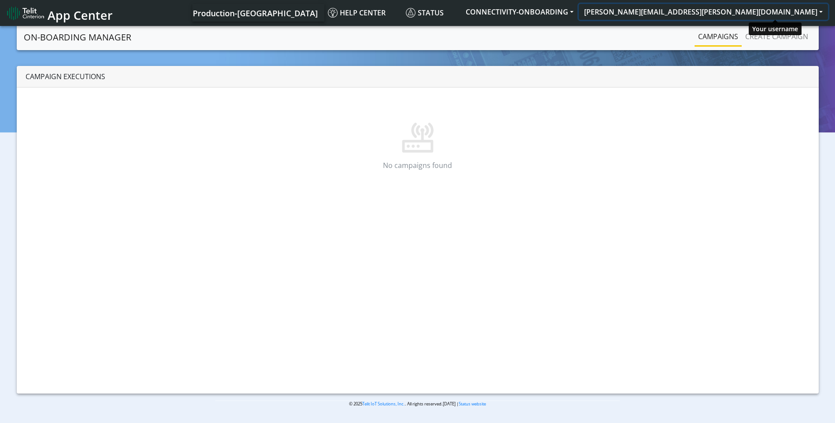
click at [763, 16] on button "[PERSON_NAME][EMAIL_ADDRESS][PERSON_NAME][DOMAIN_NAME]" at bounding box center [703, 12] width 249 height 16
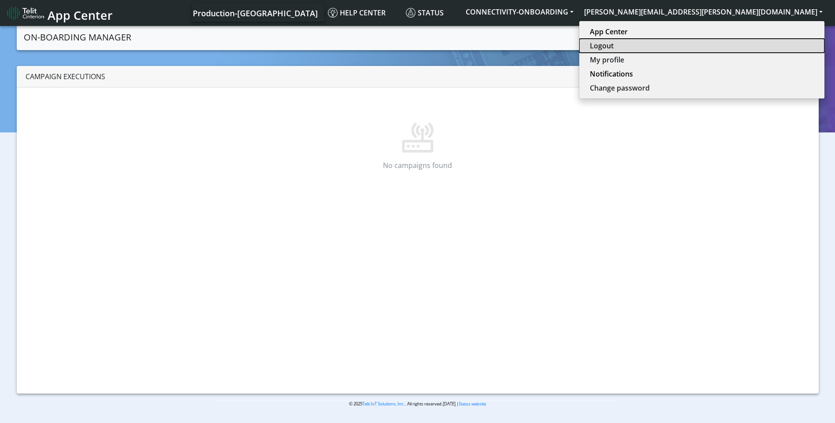
click at [762, 41] on button "Logout" at bounding box center [701, 46] width 245 height 14
